Goal: Task Accomplishment & Management: Manage account settings

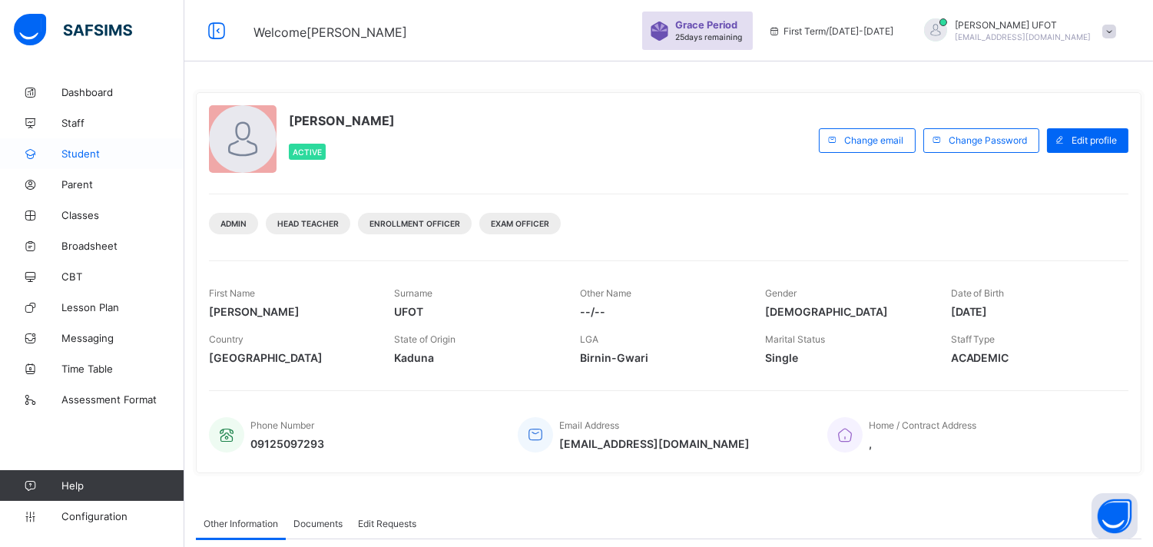
click at [135, 154] on span "Student" at bounding box center [122, 154] width 123 height 12
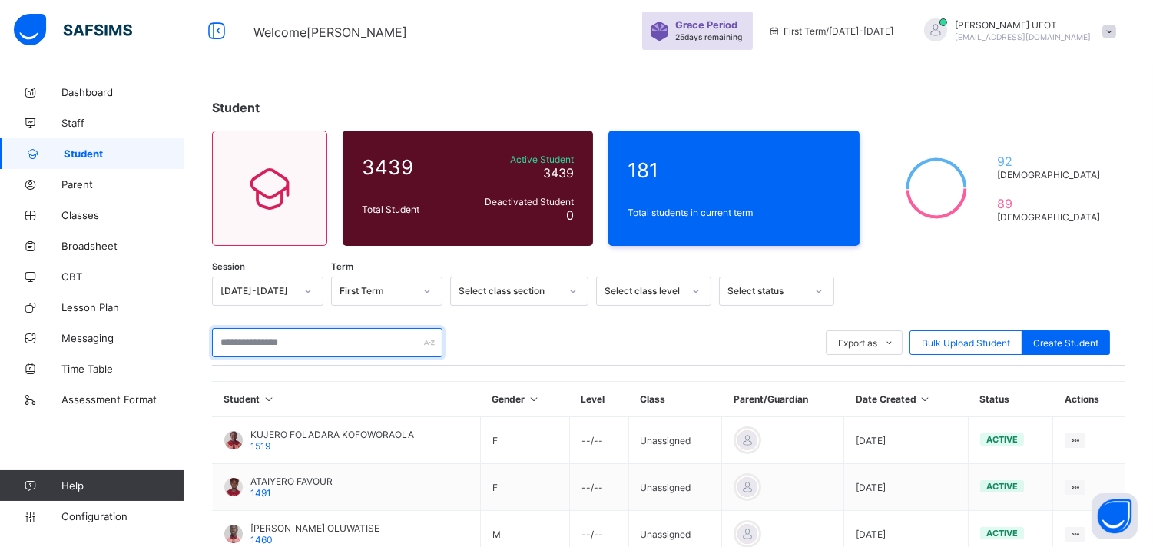
click at [317, 340] on input "text" at bounding box center [327, 342] width 231 height 29
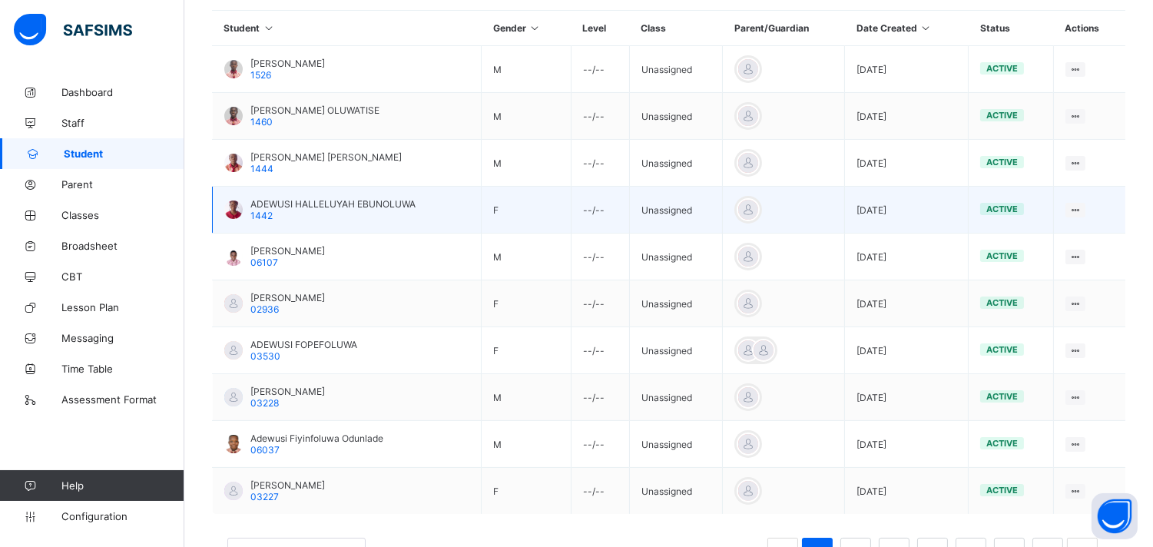
scroll to position [433, 0]
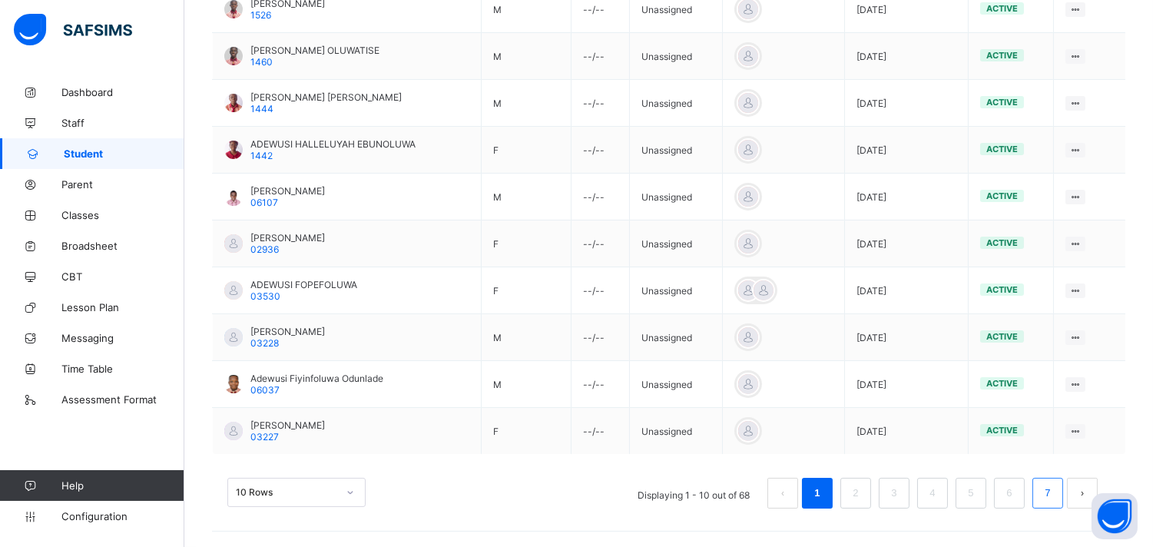
type input "********"
click at [1055, 500] on link "7" at bounding box center [1047, 493] width 15 height 20
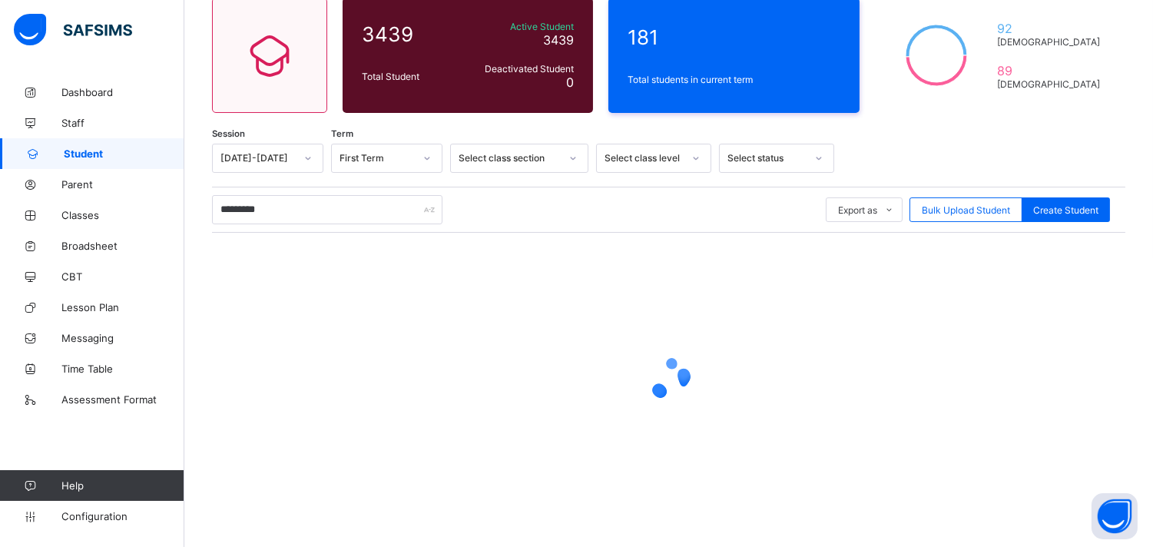
click at [1056, 500] on div at bounding box center [669, 379] width 914 height 292
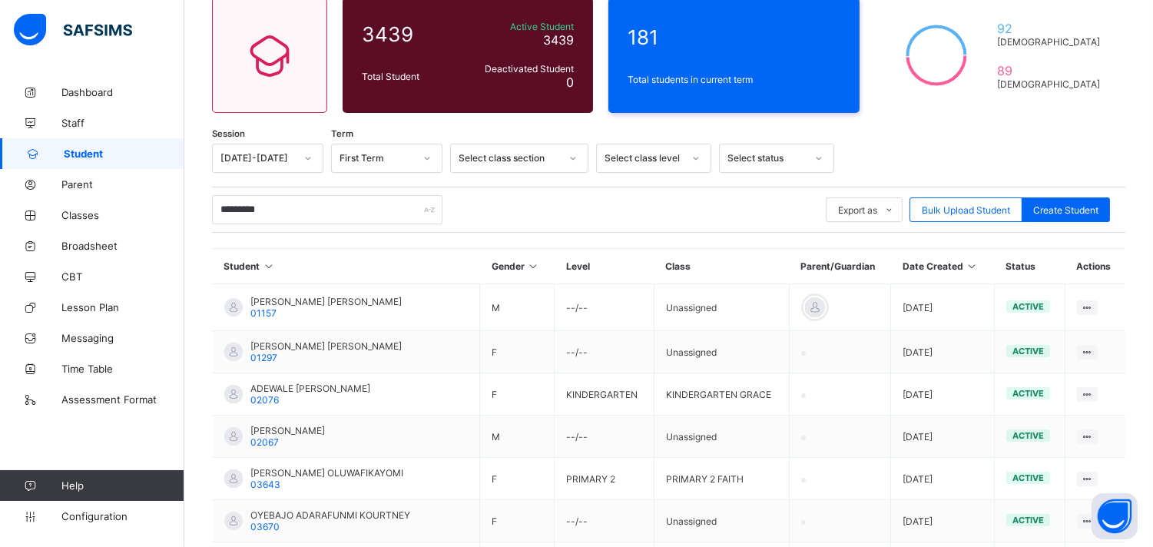
scroll to position [304, 0]
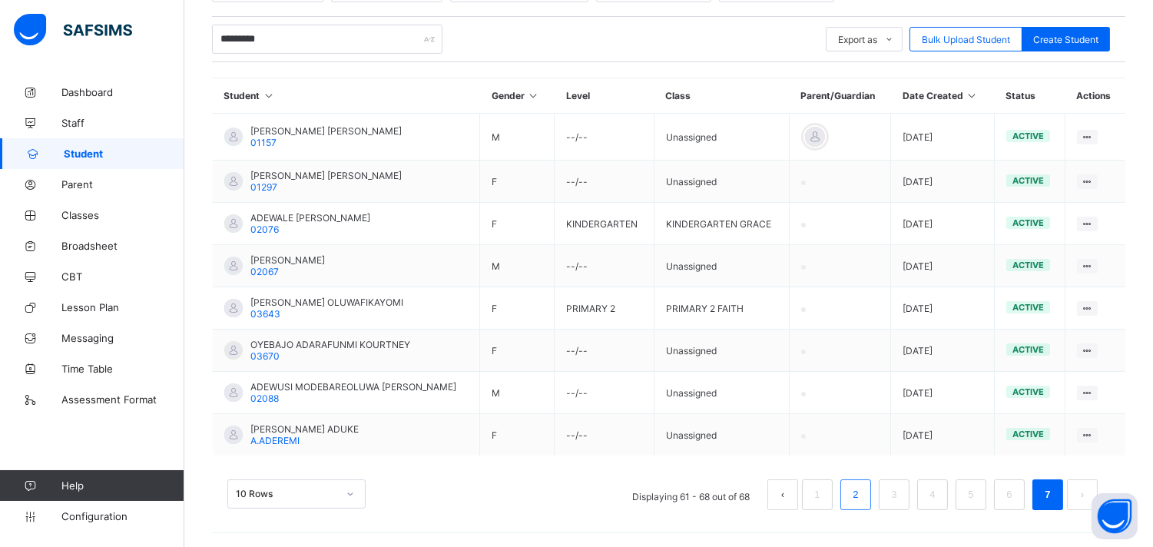
click at [863, 497] on link "2" at bounding box center [855, 495] width 15 height 20
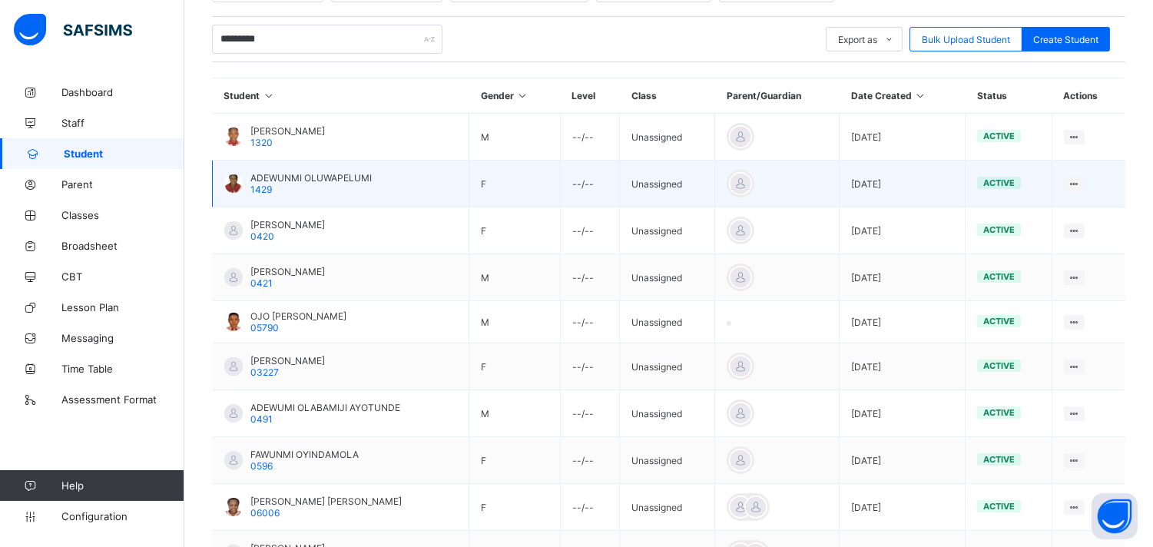
click at [303, 174] on span "ADEWUNMI OLUWAPELUMI" at bounding box center [310, 178] width 121 height 12
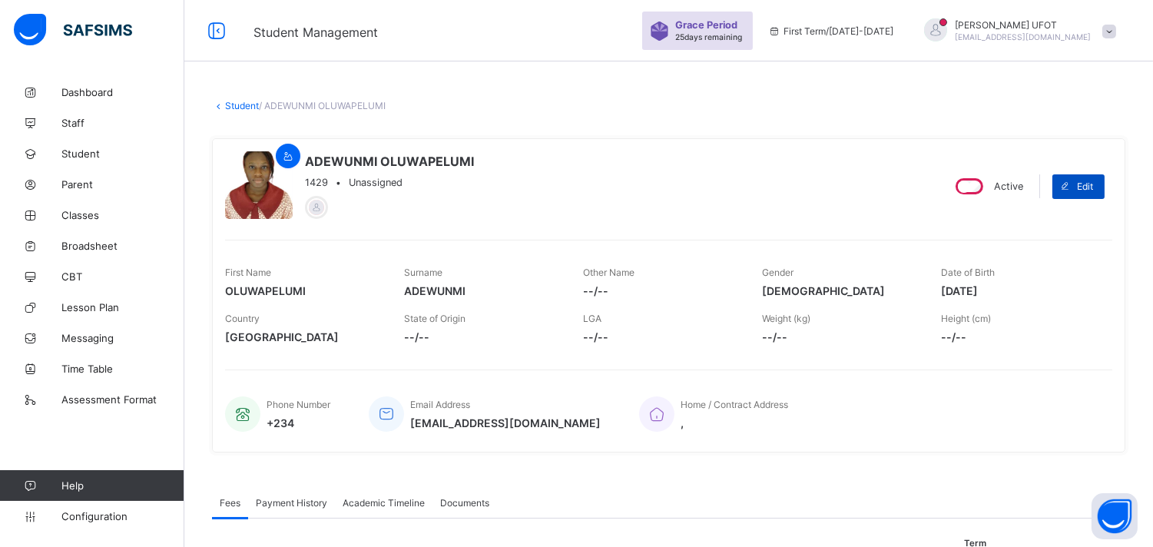
click at [1077, 189] on span at bounding box center [1065, 186] width 25 height 25
select select "**"
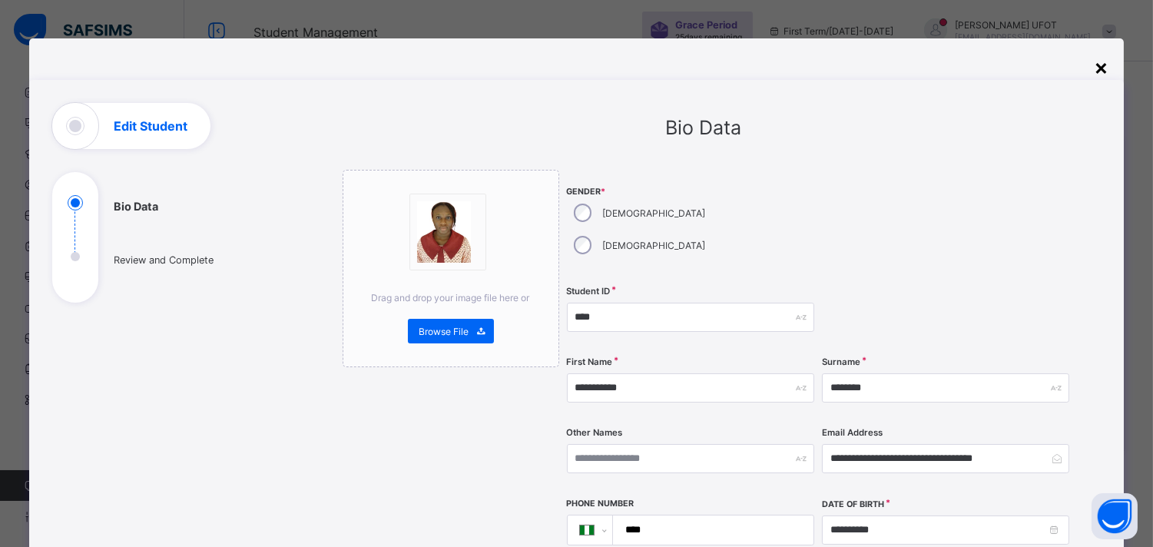
click at [1102, 69] on div "×" at bounding box center [1101, 67] width 15 height 26
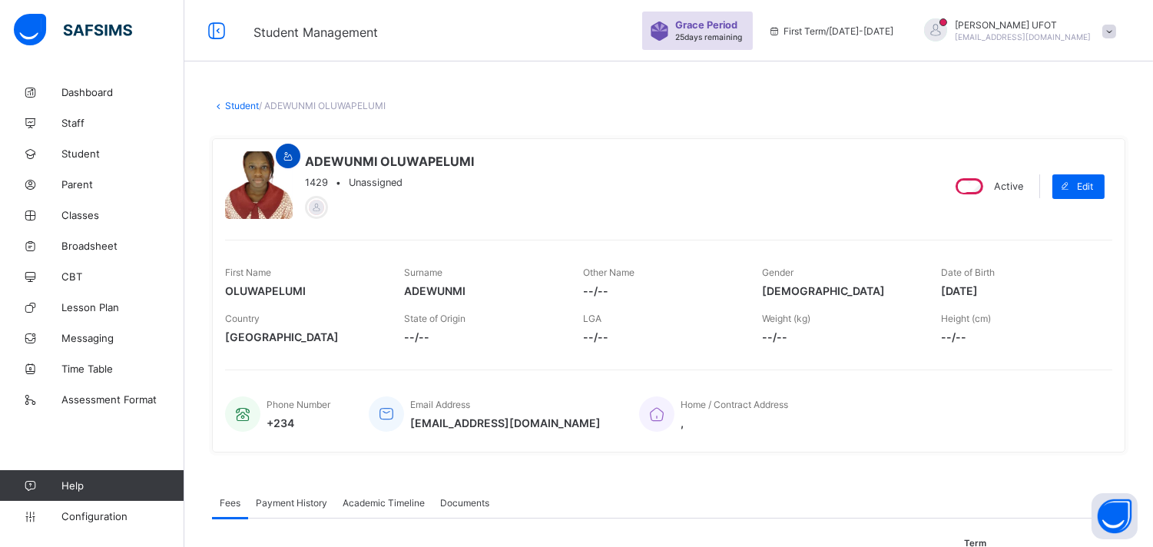
click at [297, 161] on div at bounding box center [288, 156] width 25 height 25
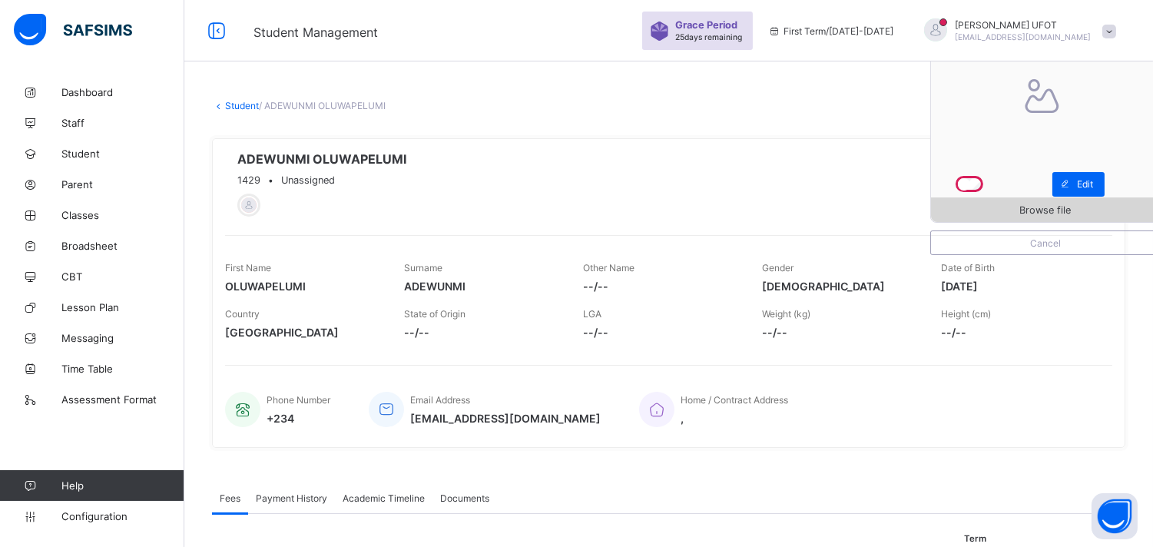
click at [1001, 210] on span "Browse file" at bounding box center [1045, 210] width 229 height 12
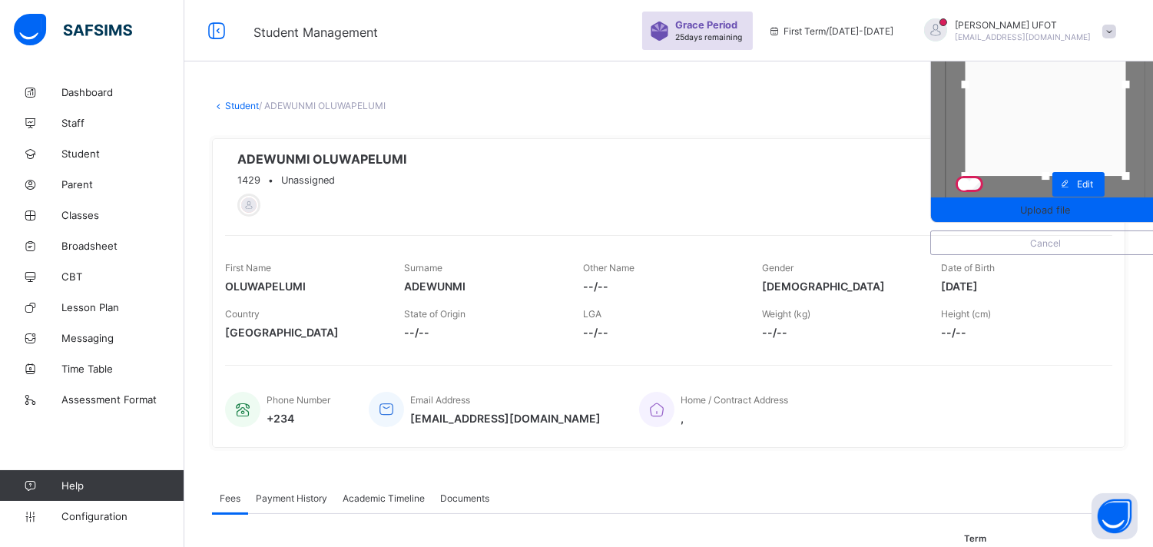
drag, startPoint x: 1059, startPoint y: 120, endPoint x: 1059, endPoint y: 50, distance: 69.9
click at [1059, 50] on div "Student Management Grace Period 25 days remaining First Term / [DATE]-[DATE] [P…" at bounding box center [576, 553] width 1153 height 1107
drag, startPoint x: 1139, startPoint y: 81, endPoint x: 1165, endPoint y: 25, distance: 61.2
click at [1153, 25] on html "Student Management Grace Period 25 days remaining First Term / [DATE]-[DATE] [P…" at bounding box center [576, 553] width 1153 height 1107
drag, startPoint x: 980, startPoint y: 81, endPoint x: 808, endPoint y: 104, distance: 173.6
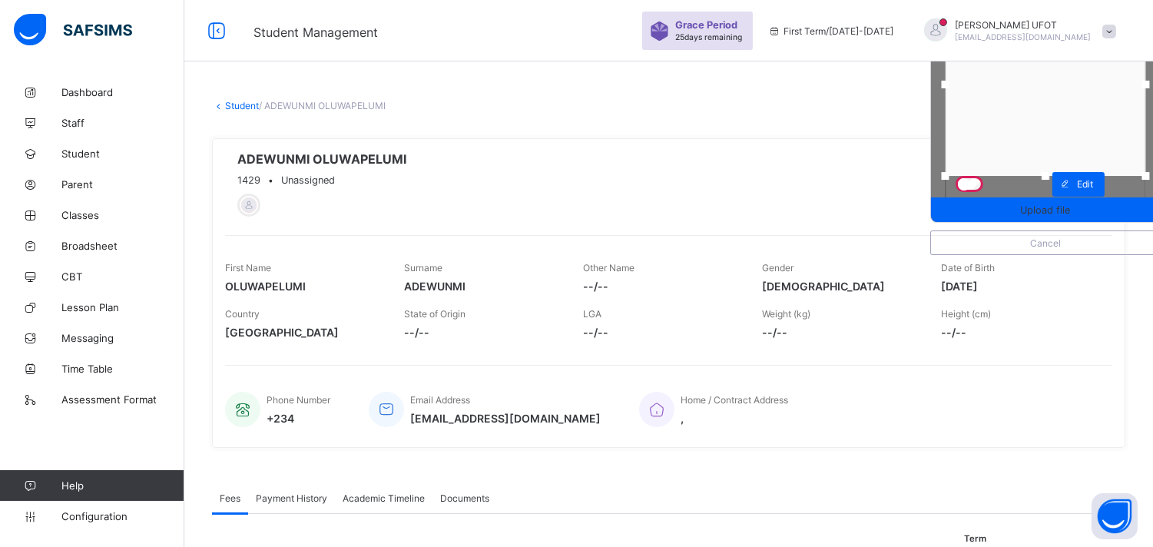
drag, startPoint x: 1039, startPoint y: 98, endPoint x: 1038, endPoint y: 46, distance: 51.5
click at [1038, 46] on div "Student Management Grace Period 25 days remaining First Term / [DATE]-[DATE] [P…" at bounding box center [576, 553] width 1153 height 1107
drag, startPoint x: 1050, startPoint y: 141, endPoint x: 1051, endPoint y: 75, distance: 66.1
click at [1051, 75] on div at bounding box center [1045, 84] width 201 height 183
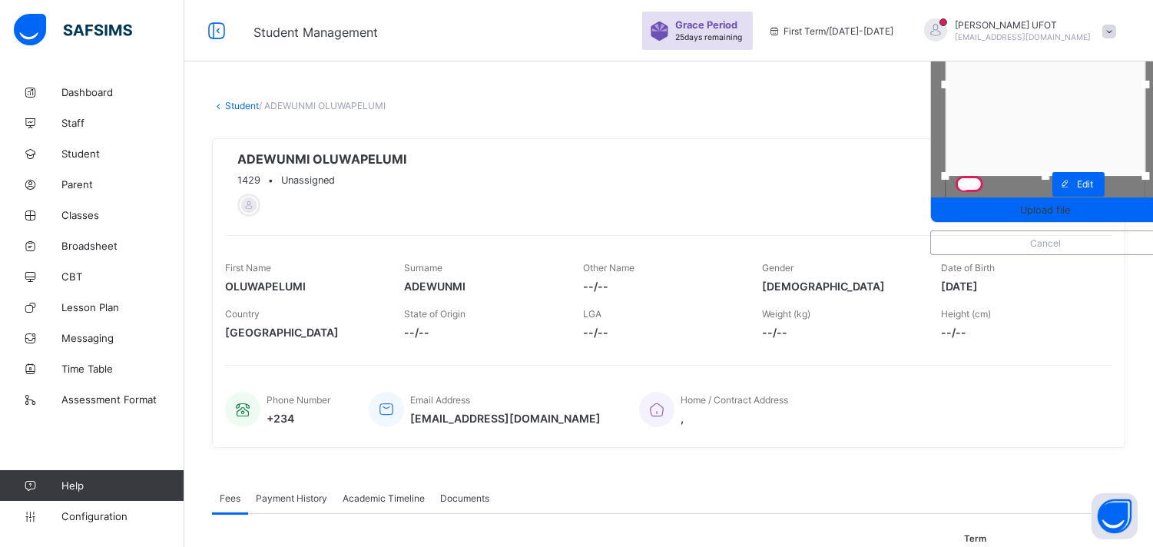
drag, startPoint x: 1053, startPoint y: 142, endPoint x: 1055, endPoint y: 108, distance: 34.6
click at [1055, 108] on div at bounding box center [1045, 84] width 201 height 183
drag, startPoint x: 1058, startPoint y: 175, endPoint x: 1032, endPoint y: 365, distance: 191.6
click at [1032, 365] on div "Upload file Cancel ADEWUNMI OLUWAPELUMI 1429 • Unassigned Active Edit First Nam…" at bounding box center [669, 293] width 914 height 310
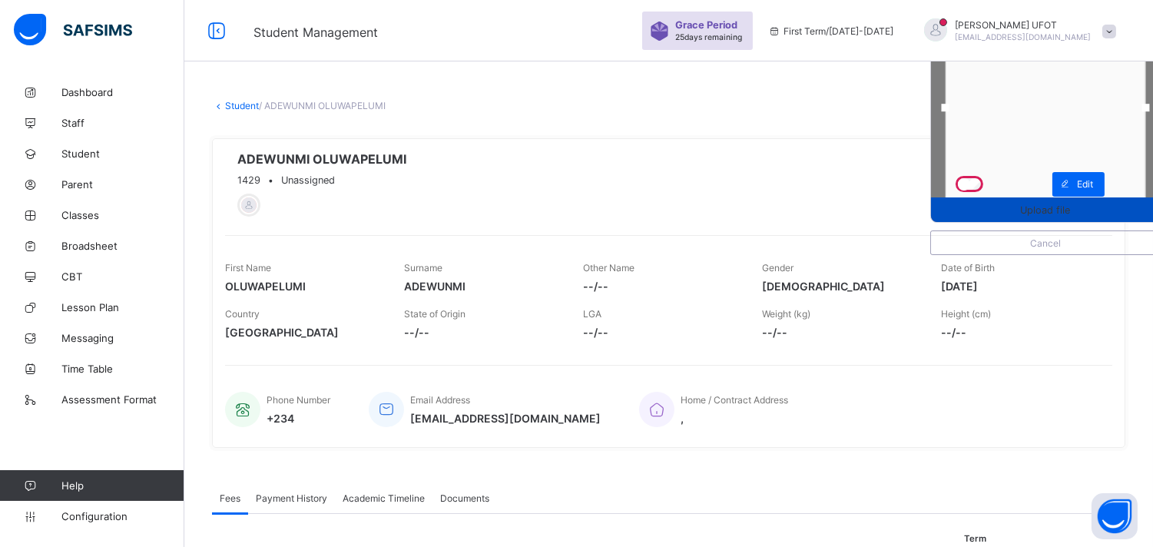
click at [1076, 201] on div "Upload file" at bounding box center [1045, 209] width 229 height 25
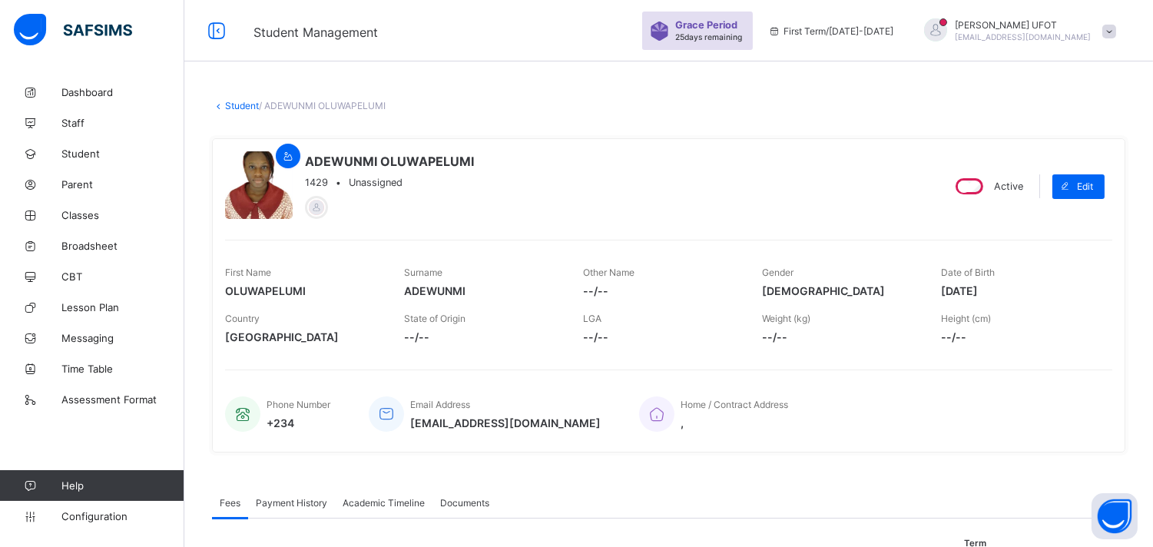
click at [239, 101] on link "Student" at bounding box center [242, 106] width 34 height 12
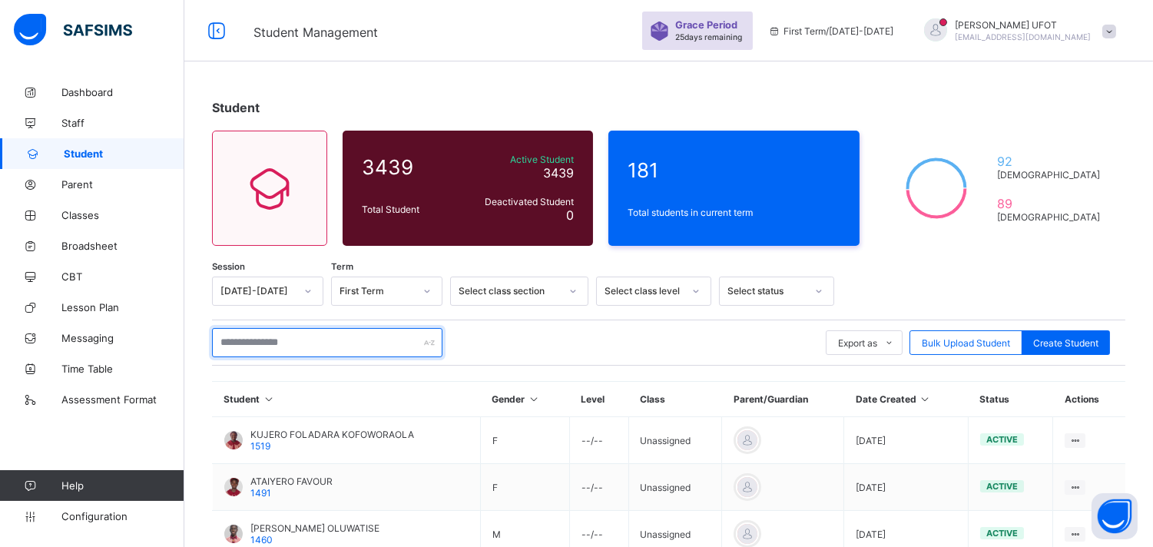
click at [280, 344] on input "text" at bounding box center [327, 342] width 231 height 29
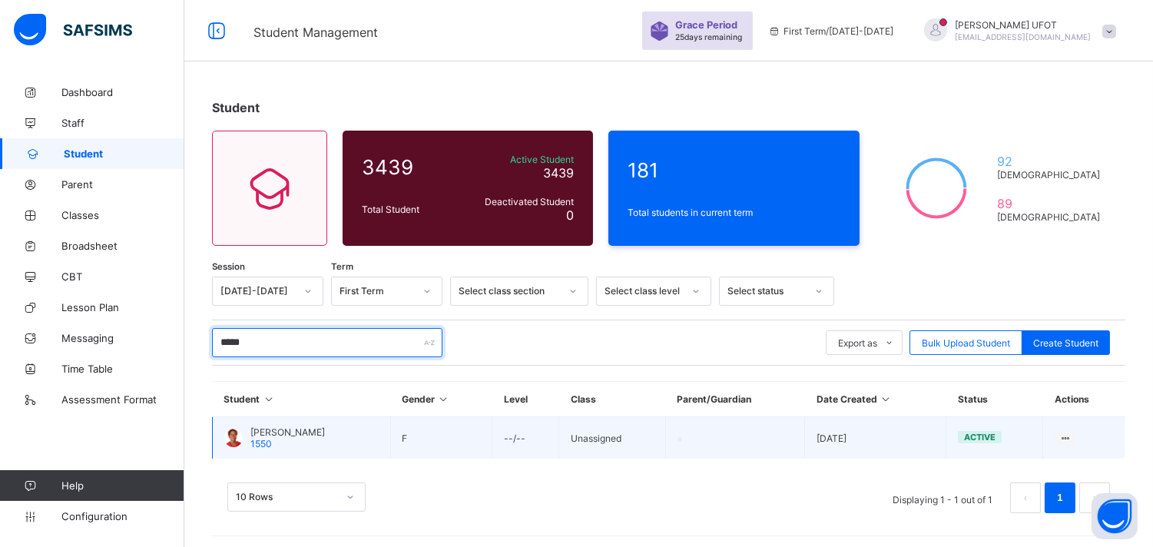
type input "*****"
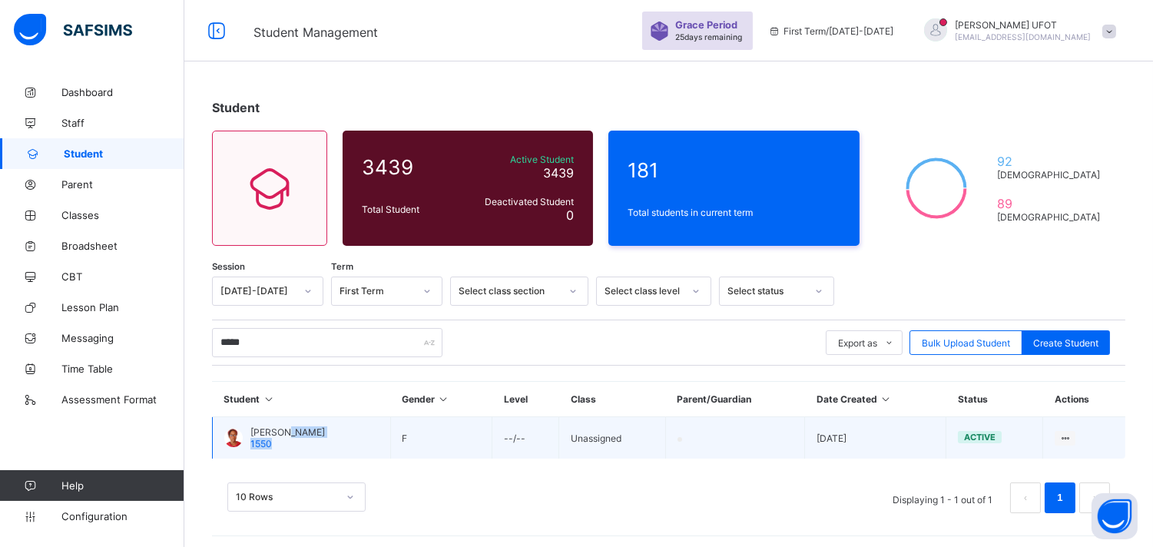
drag, startPoint x: 293, startPoint y: 435, endPoint x: 307, endPoint y: 446, distance: 18.1
click at [307, 446] on div "EGUMA [PERSON_NAME] 1550" at bounding box center [287, 437] width 75 height 23
